Goal: Complete application form

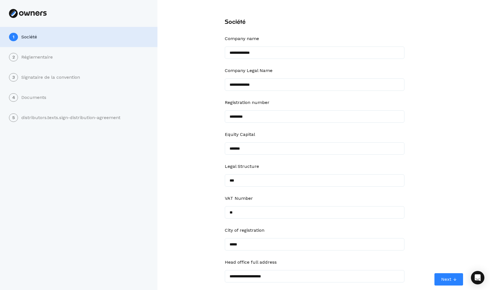
scroll to position [14, 0]
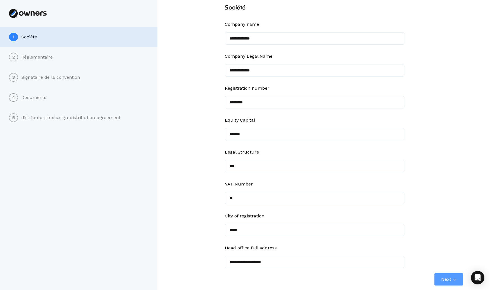
click at [450, 278] on span "Next" at bounding box center [446, 279] width 10 height 7
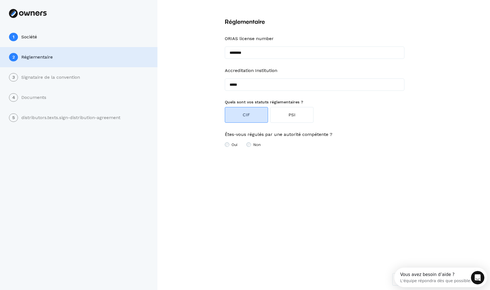
scroll to position [0, 0]
click at [478, 278] on icon "Ouvrir le Messenger Intercom" at bounding box center [476, 277] width 9 height 9
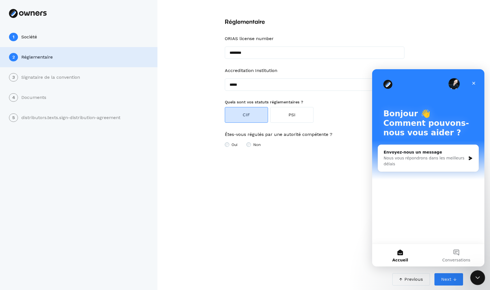
click at [478, 278] on icon "Fermer le Messenger Intercom" at bounding box center [476, 277] width 7 height 7
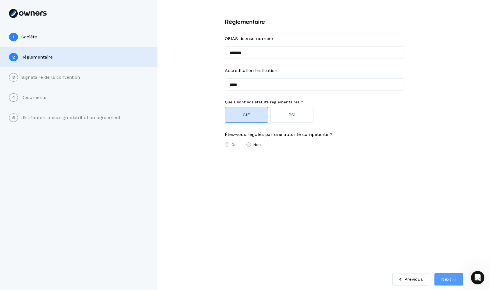
click at [445, 281] on span "Next" at bounding box center [446, 279] width 10 height 7
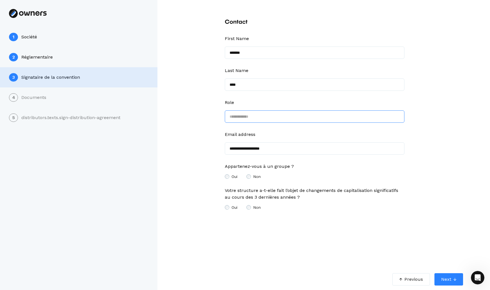
click at [246, 112] on input "text" at bounding box center [314, 116] width 179 height 12
type input "********"
click at [232, 177] on span "Oui" at bounding box center [234, 177] width 6 height 4
click at [448, 280] on span "Next" at bounding box center [446, 279] width 10 height 7
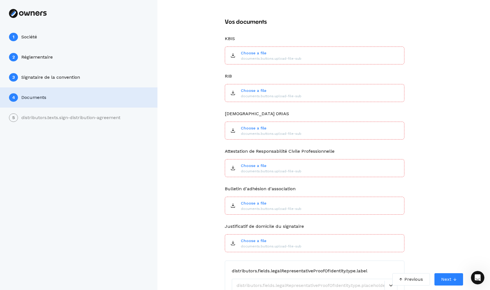
click at [281, 55] on p "Choose a file" at bounding box center [271, 53] width 61 height 6
click at [261, 51] on p "Choose a file" at bounding box center [271, 53] width 61 height 6
click at [259, 67] on div "onboardings.errors.min-files" at bounding box center [314, 66] width 179 height 3
drag, startPoint x: 259, startPoint y: 67, endPoint x: 264, endPoint y: 57, distance: 10.8
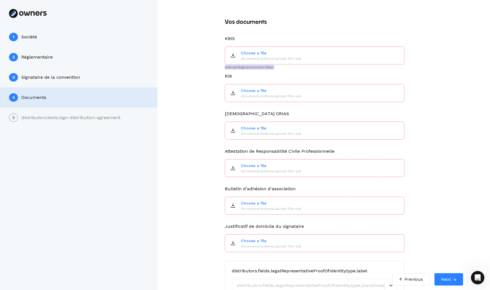
click at [259, 67] on div "onboardings.errors.min-files" at bounding box center [314, 66] width 179 height 3
click at [264, 56] on p "documents.buttons.upload-file-sub" at bounding box center [271, 58] width 61 height 5
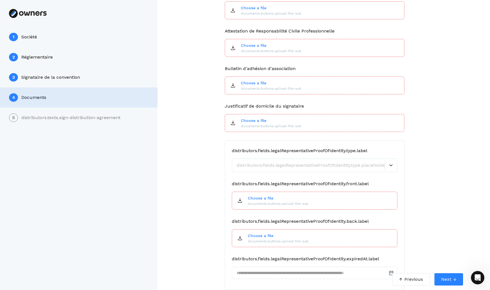
scroll to position [124, 0]
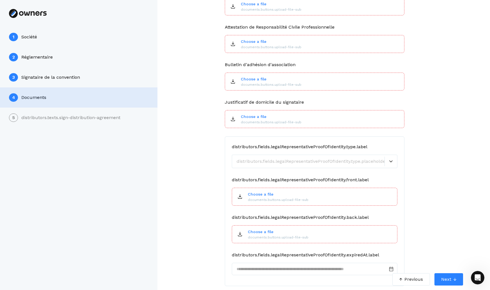
click at [302, 162] on div at bounding box center [311, 161] width 151 height 7
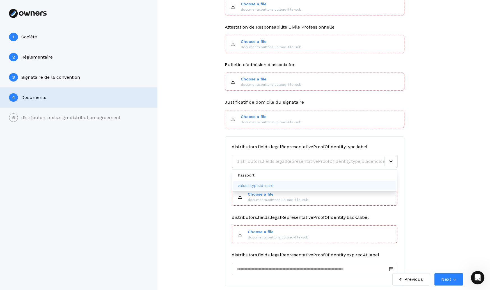
click at [273, 186] on p "values.type.id-card" at bounding box center [256, 186] width 36 height 6
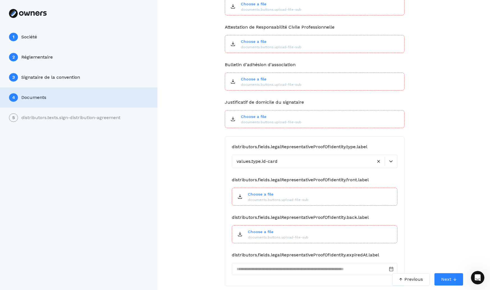
click at [199, 162] on div "Vos documents KBIS Choose a file documents.buttons.upload-file-sub onboardings.…" at bounding box center [314, 145] width 314 height 290
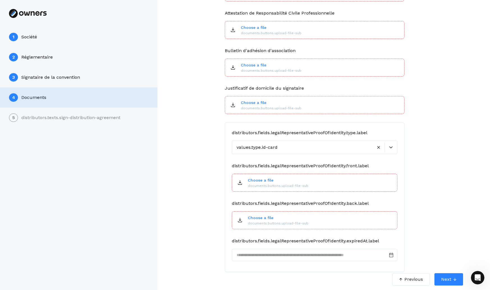
scroll to position [137, 0]
